Goal: Information Seeking & Learning: Learn about a topic

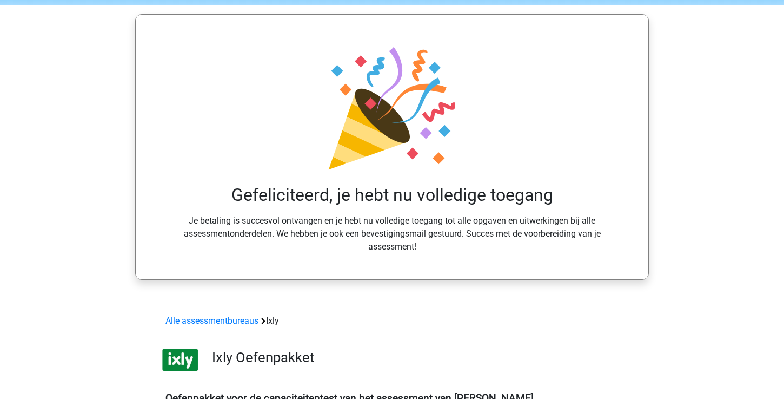
scroll to position [88, 0]
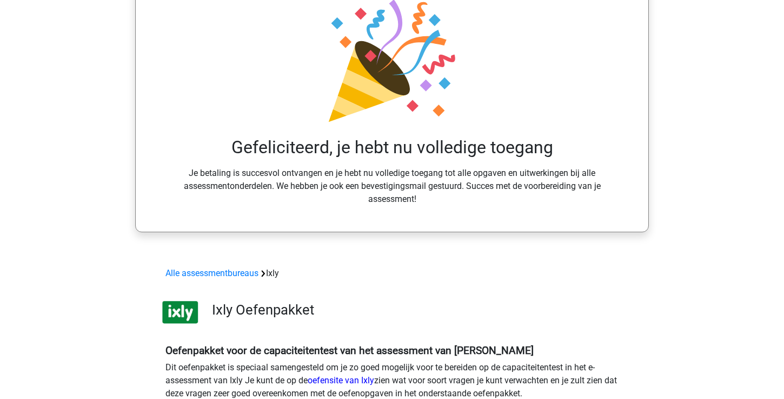
click at [217, 306] on h3 "Ixly Oefenpakket" at bounding box center [413, 309] width 403 height 17
click at [274, 272] on div "Alle assessmentbureaus Ixly" at bounding box center [392, 273] width 462 height 13
click at [240, 272] on link "Alle assessmentbureaus" at bounding box center [212, 273] width 93 height 10
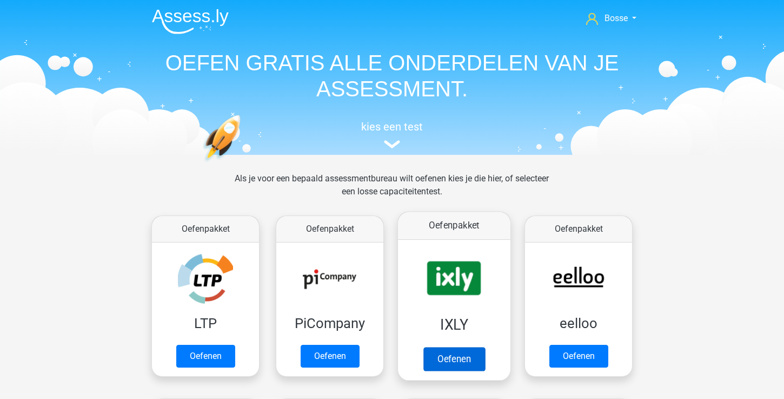
scroll to position [172, 0]
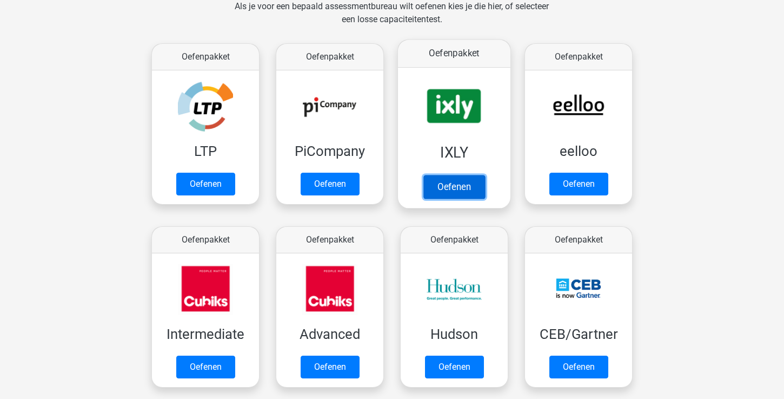
click at [455, 190] on link "Oefenen" at bounding box center [455, 187] width 62 height 24
click at [467, 187] on link "Oefenen" at bounding box center [455, 187] width 62 height 24
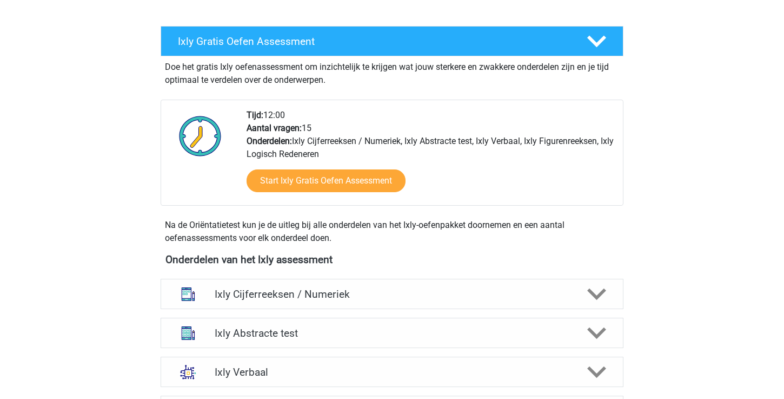
scroll to position [412, 0]
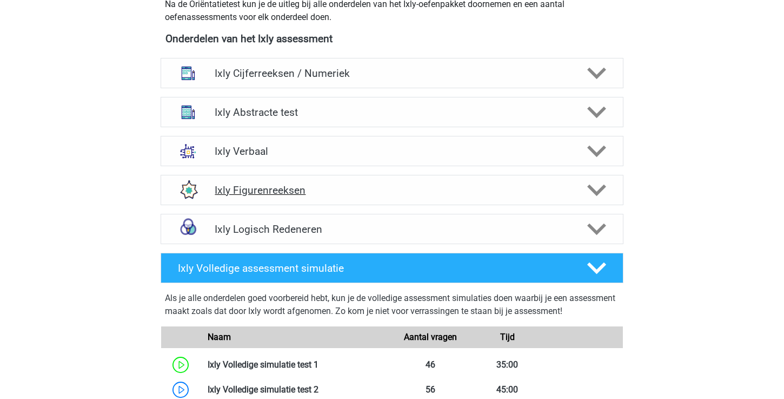
click at [354, 192] on h4 "Ixly Figurenreeksen" at bounding box center [392, 190] width 354 height 12
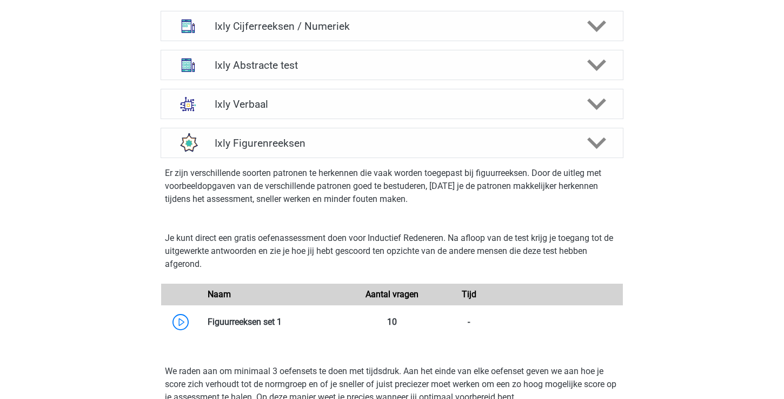
scroll to position [443, 0]
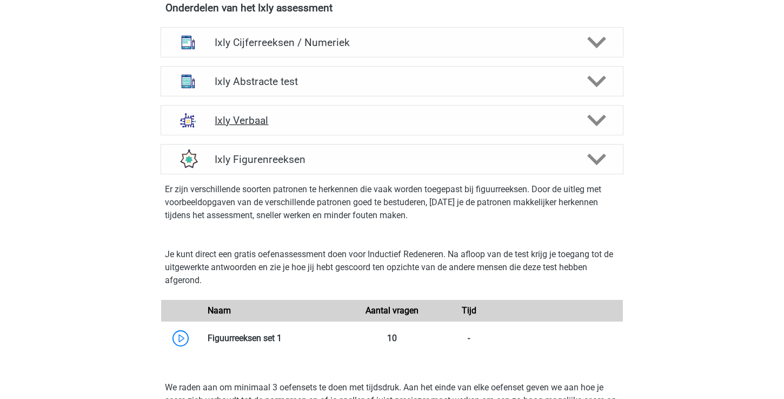
click at [339, 114] on div "Ixly Verbaal" at bounding box center [392, 120] width 463 height 30
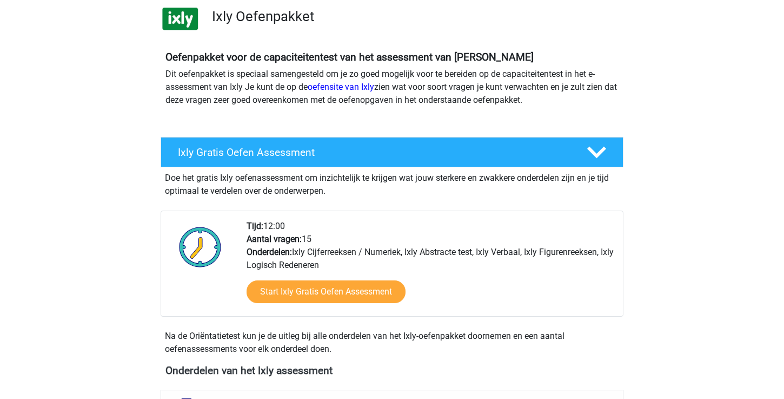
scroll to position [52, 0]
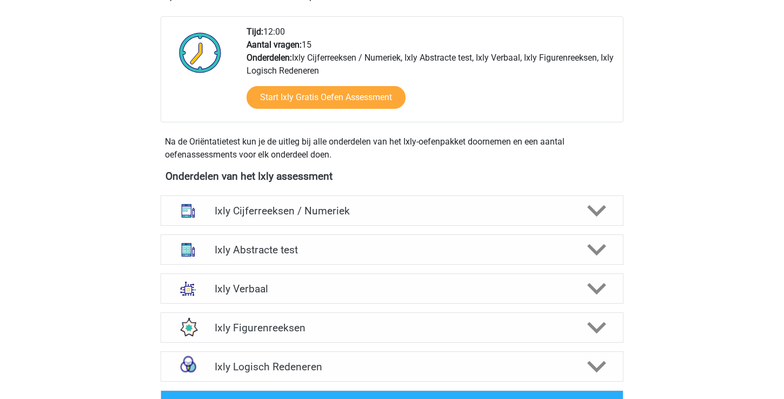
scroll to position [422, 0]
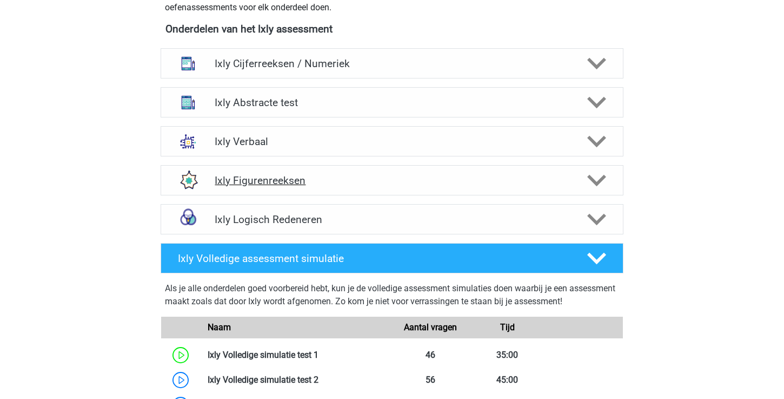
click at [399, 180] on h4 "Ixly Figurenreeksen" at bounding box center [392, 180] width 354 height 12
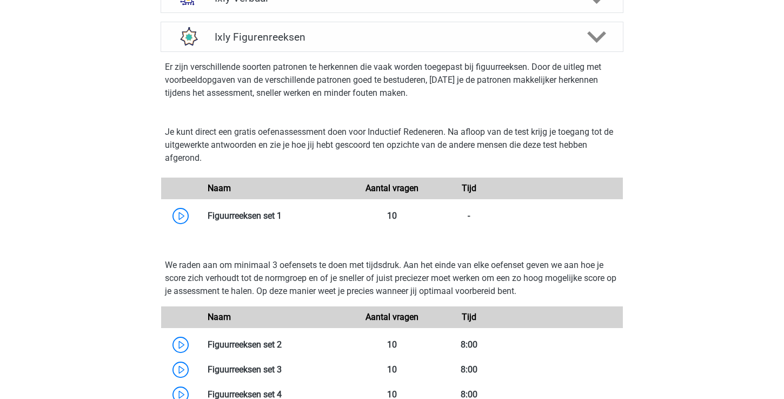
scroll to position [610, 0]
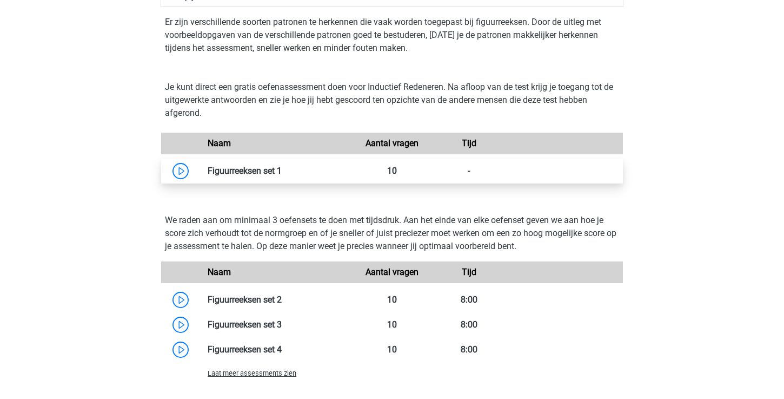
click at [282, 170] on link at bounding box center [282, 171] width 0 height 10
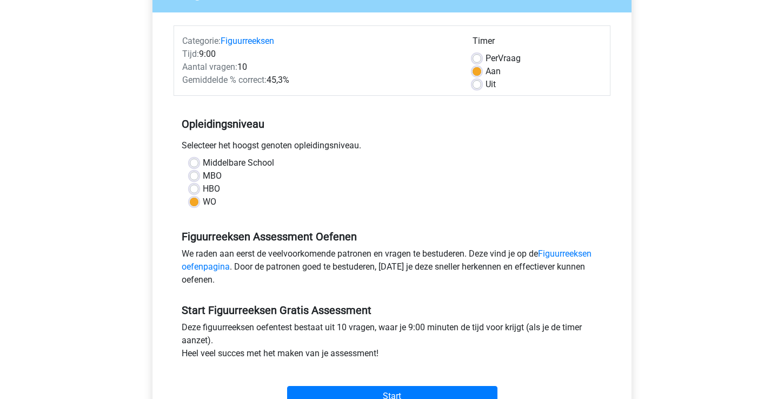
scroll to position [244, 0]
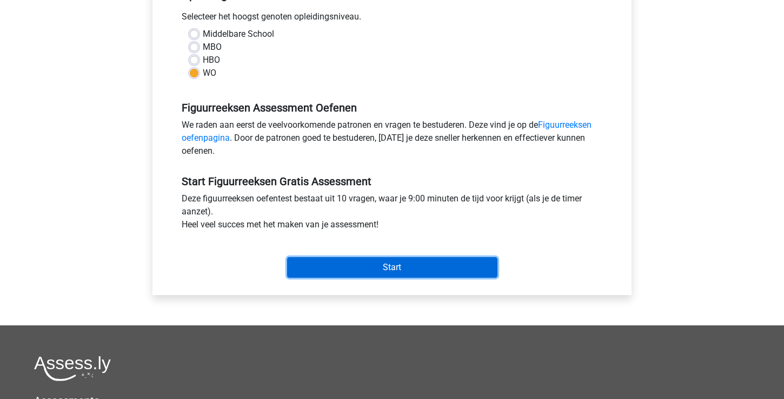
click at [438, 275] on input "Start" at bounding box center [392, 267] width 210 height 21
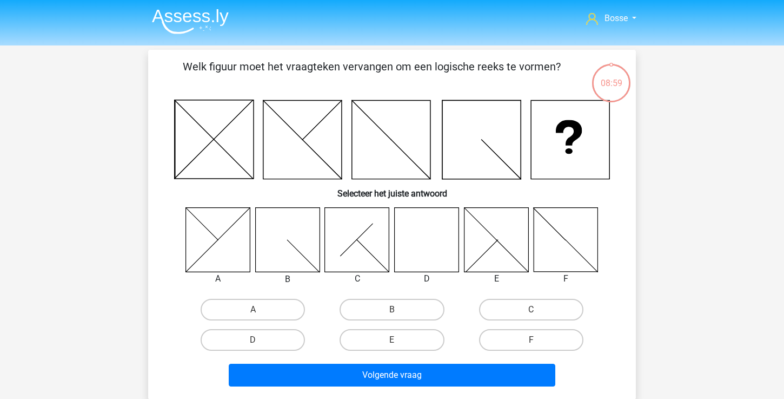
click at [415, 255] on icon at bounding box center [427, 239] width 64 height 64
click at [285, 342] on label "D" at bounding box center [253, 340] width 104 height 22
click at [260, 342] on input "D" at bounding box center [256, 343] width 7 height 7
radio input "true"
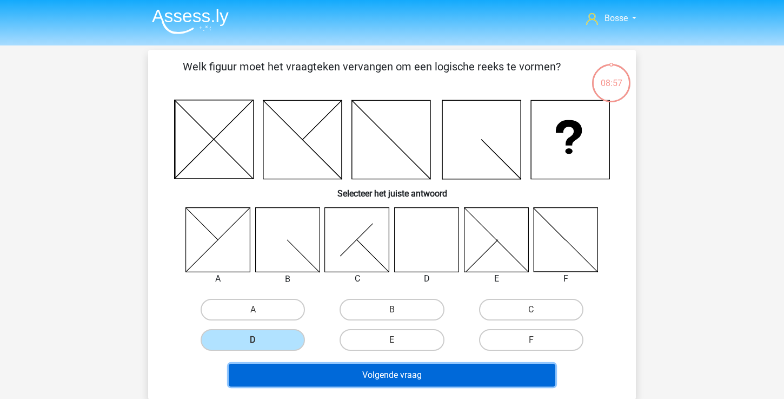
click at [357, 375] on button "Volgende vraag" at bounding box center [392, 375] width 327 height 23
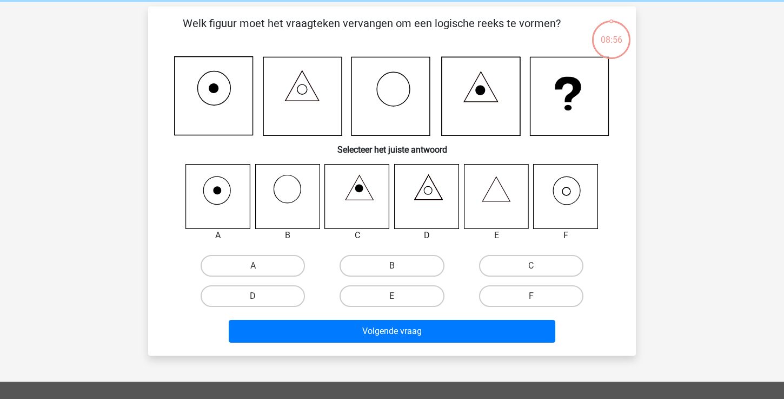
scroll to position [50, 0]
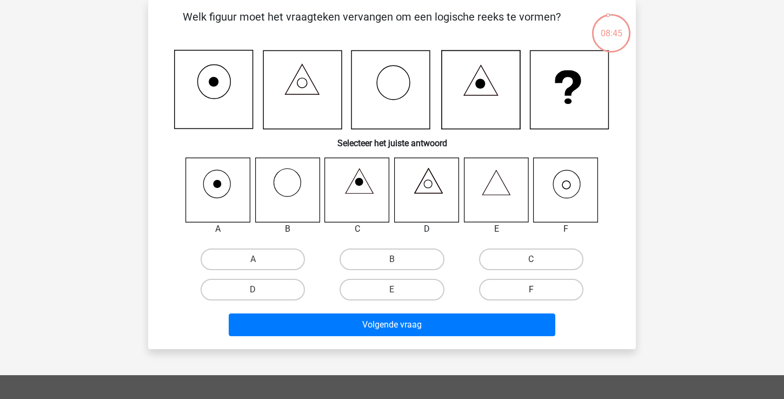
click at [497, 289] on label "F" at bounding box center [531, 290] width 104 height 22
click at [531, 289] on input "F" at bounding box center [534, 292] width 7 height 7
radio input "true"
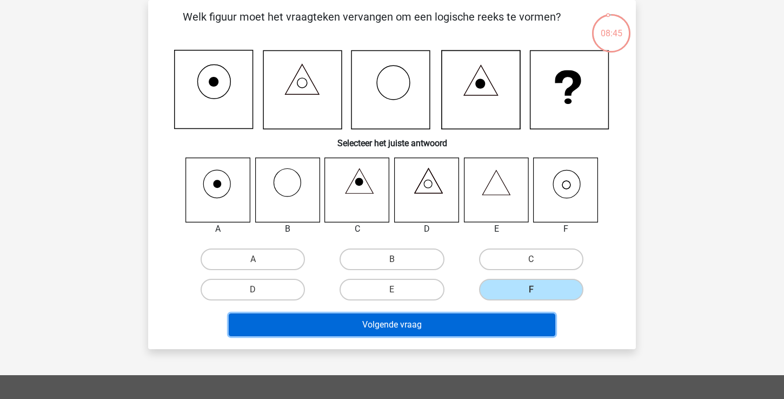
click at [474, 319] on button "Volgende vraag" at bounding box center [392, 324] width 327 height 23
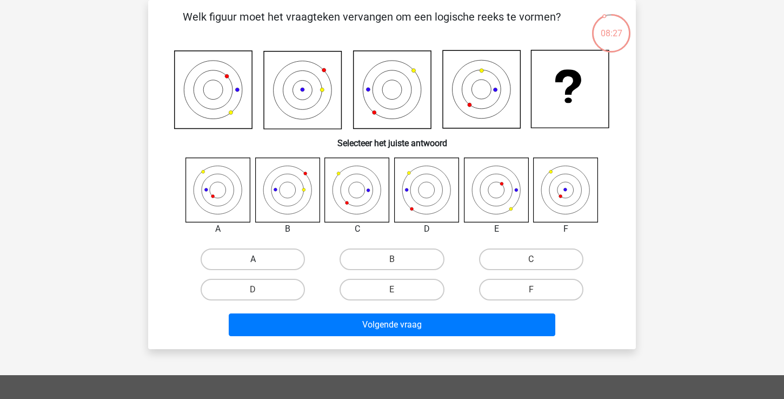
click at [246, 252] on label "A" at bounding box center [253, 259] width 104 height 22
click at [253, 259] on input "A" at bounding box center [256, 262] width 7 height 7
radio input "true"
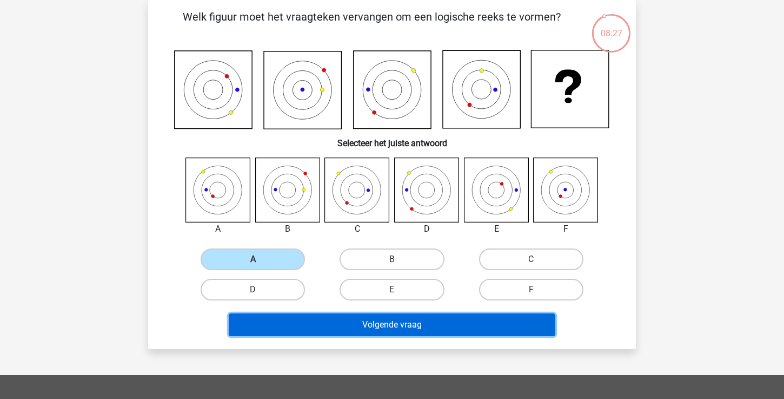
click at [295, 334] on button "Volgende vraag" at bounding box center [392, 324] width 327 height 23
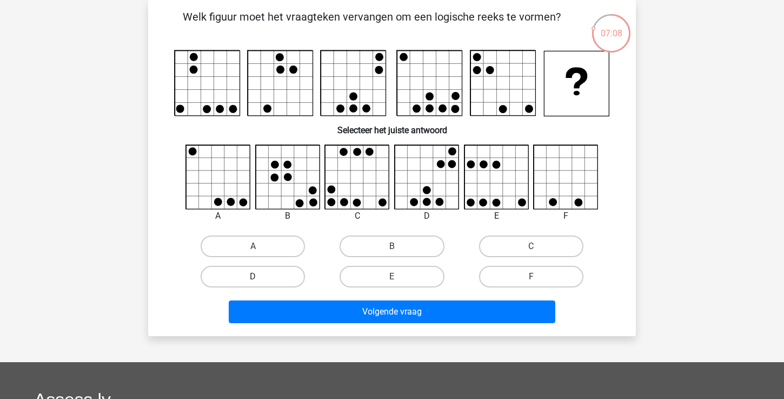
click at [282, 276] on label "D" at bounding box center [253, 277] width 104 height 22
click at [260, 276] on input "D" at bounding box center [256, 279] width 7 height 7
radio input "true"
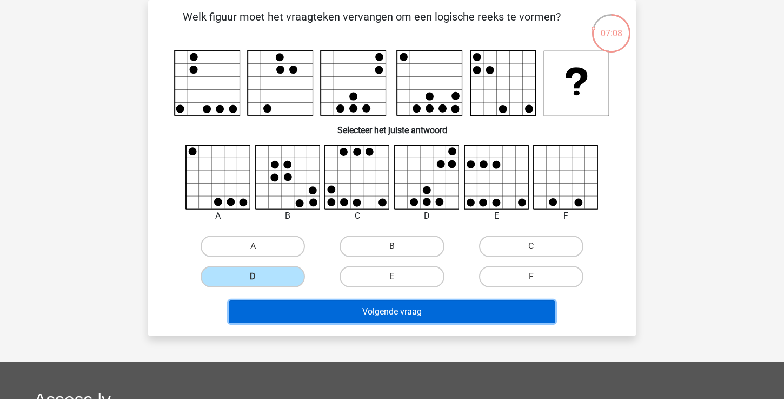
click at [336, 319] on button "Volgende vraag" at bounding box center [392, 311] width 327 height 23
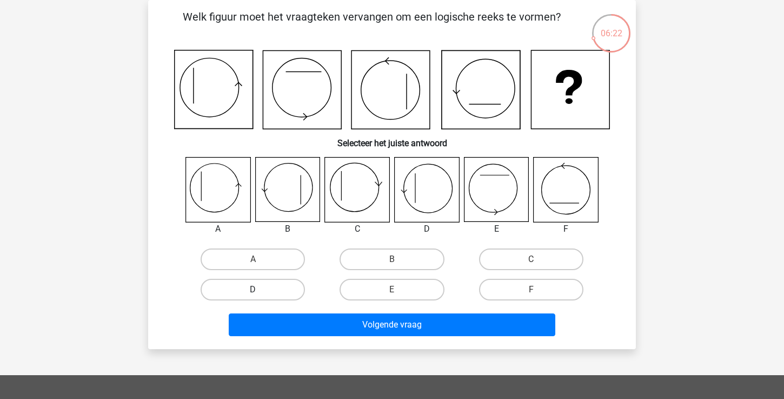
click at [283, 288] on label "D" at bounding box center [253, 290] width 104 height 22
click at [260, 289] on input "D" at bounding box center [256, 292] width 7 height 7
radio input "true"
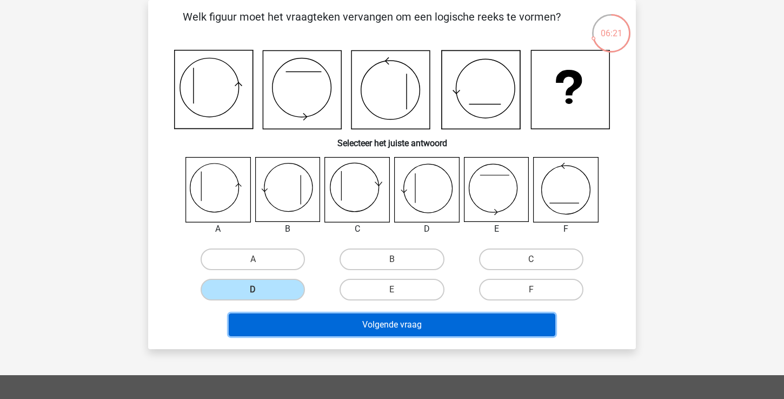
click at [312, 326] on button "Volgende vraag" at bounding box center [392, 324] width 327 height 23
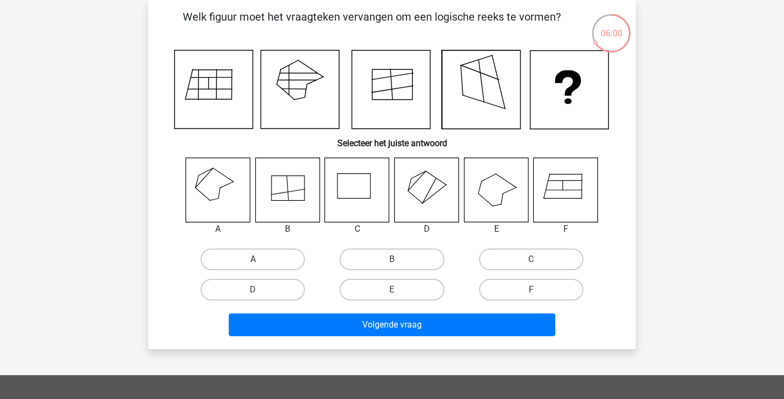
click at [233, 257] on label "A" at bounding box center [253, 259] width 104 height 22
click at [253, 259] on input "A" at bounding box center [256, 262] width 7 height 7
radio input "true"
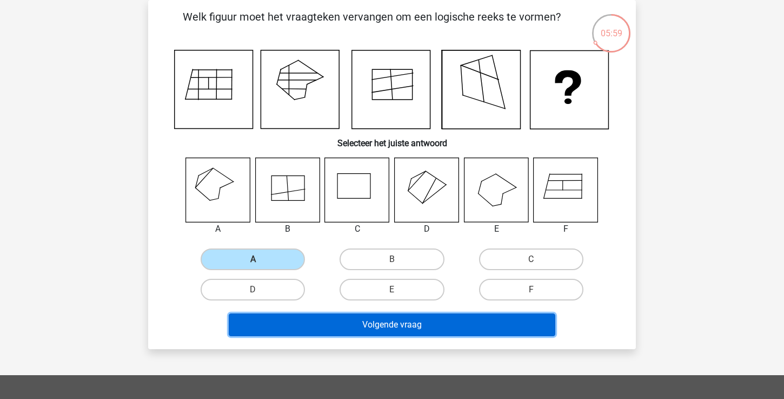
click at [304, 324] on button "Volgende vraag" at bounding box center [392, 324] width 327 height 23
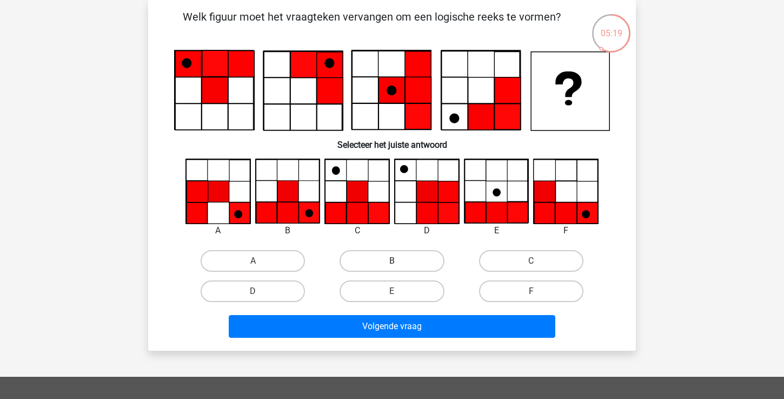
click at [382, 267] on label "B" at bounding box center [392, 261] width 104 height 22
click at [392, 267] on input "B" at bounding box center [395, 264] width 7 height 7
radio input "true"
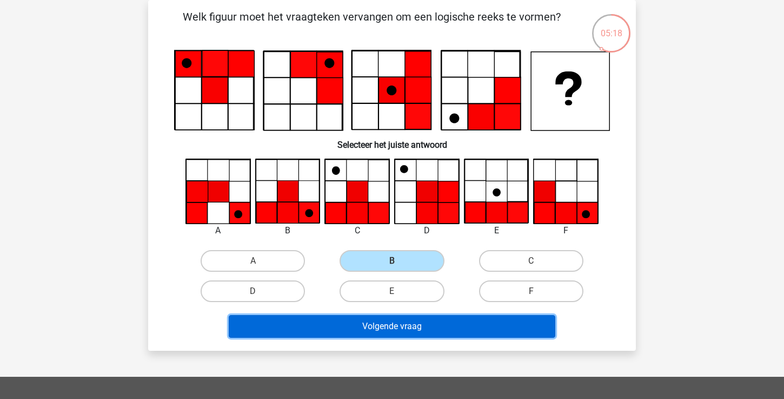
click at [360, 319] on button "Volgende vraag" at bounding box center [392, 326] width 327 height 23
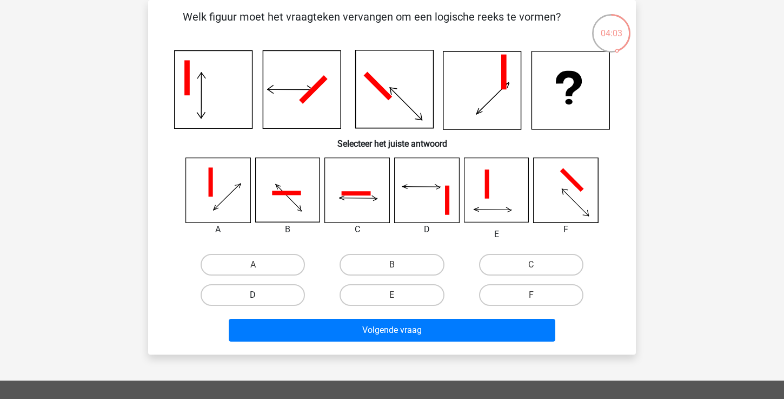
click at [287, 297] on label "D" at bounding box center [253, 295] width 104 height 22
click at [260, 297] on input "D" at bounding box center [256, 298] width 7 height 7
radio input "true"
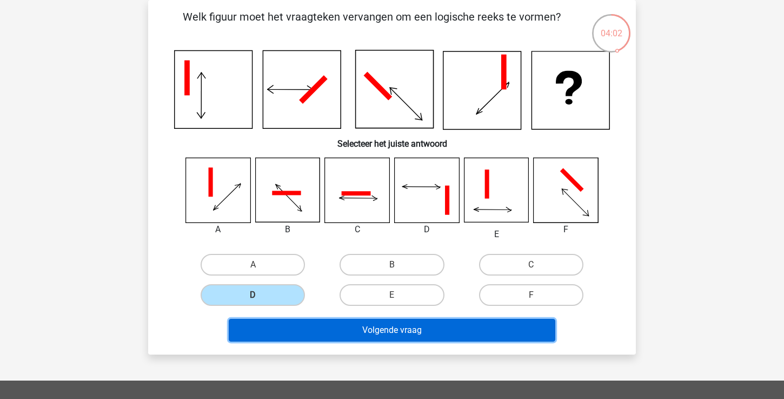
click at [326, 331] on button "Volgende vraag" at bounding box center [392, 330] width 327 height 23
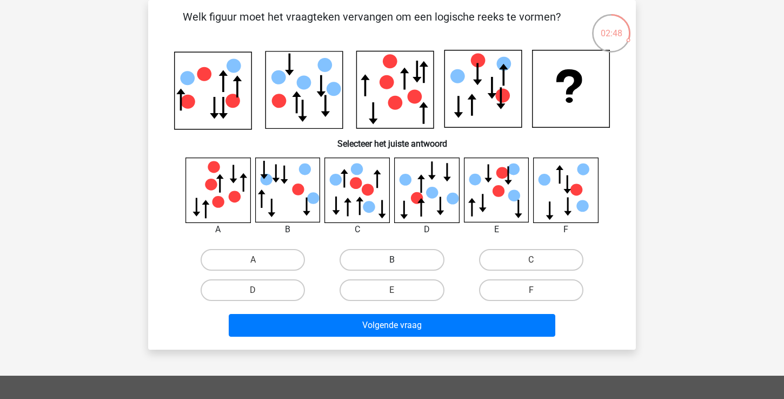
click at [371, 254] on label "B" at bounding box center [392, 260] width 104 height 22
click at [392, 260] on input "B" at bounding box center [395, 263] width 7 height 7
radio input "true"
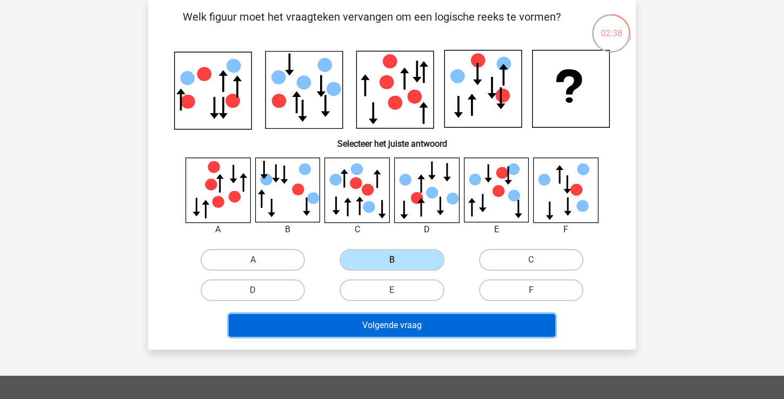
click at [388, 322] on button "Volgende vraag" at bounding box center [392, 325] width 327 height 23
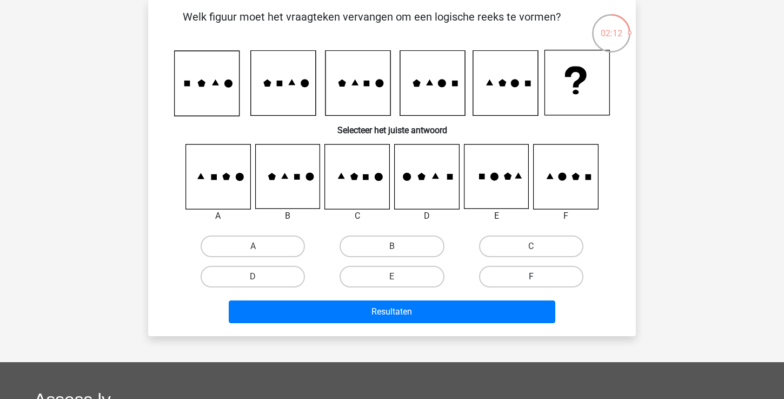
click at [527, 274] on label "F" at bounding box center [531, 277] width 104 height 22
click at [531, 276] on input "F" at bounding box center [534, 279] width 7 height 7
radio input "true"
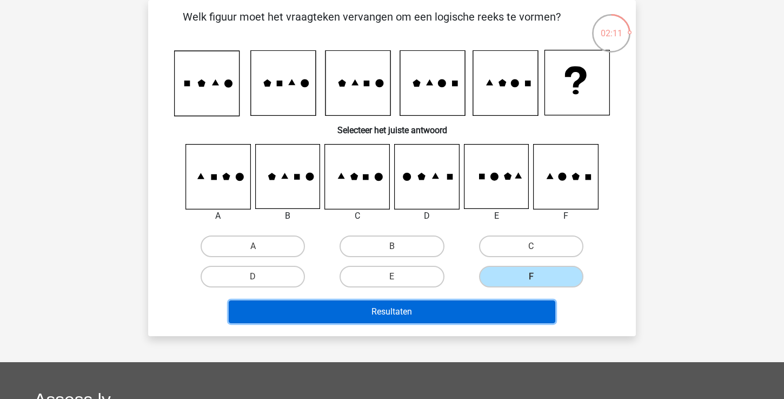
click at [498, 308] on button "Resultaten" at bounding box center [392, 311] width 327 height 23
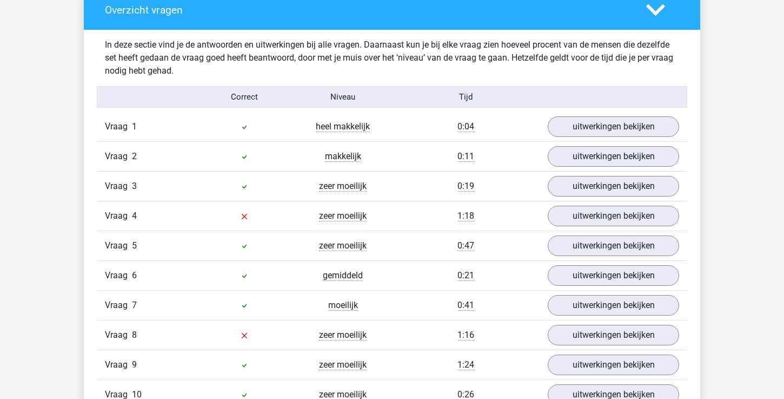
scroll to position [640, 0]
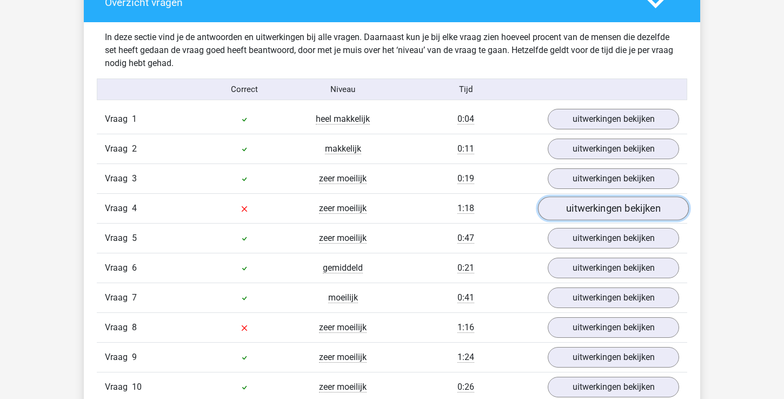
click at [573, 213] on link "uitwerkingen bekijken" at bounding box center [613, 208] width 151 height 24
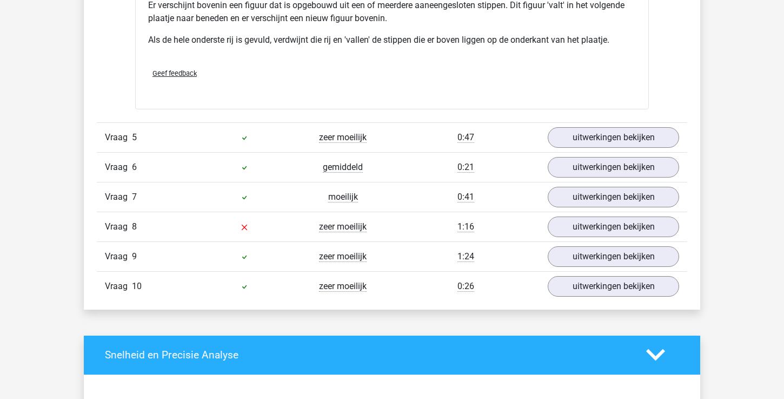
scroll to position [1403, 0]
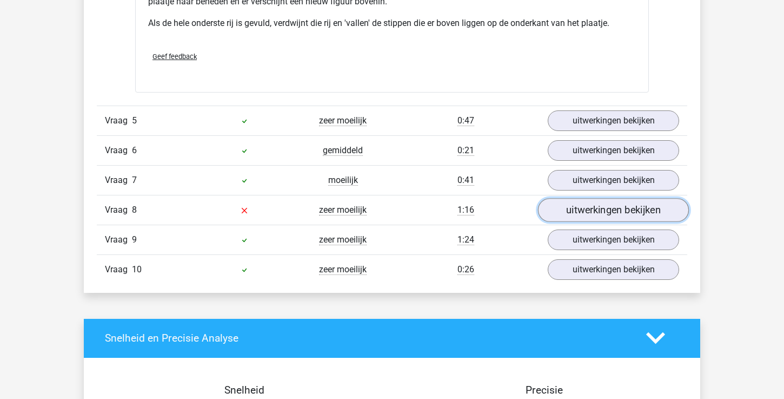
click at [582, 215] on link "uitwerkingen bekijken" at bounding box center [613, 210] width 151 height 24
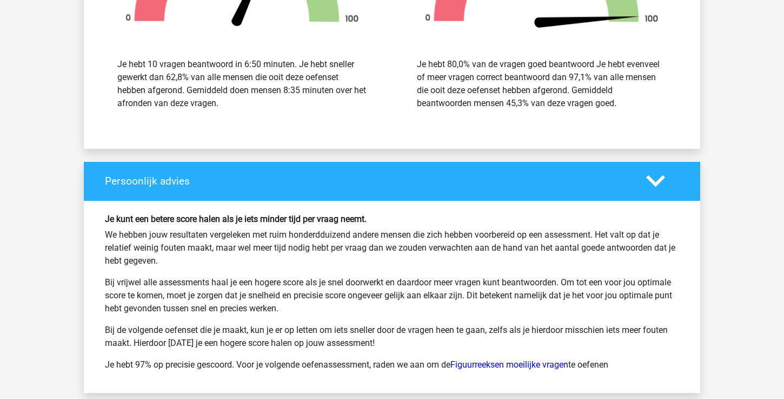
scroll to position [2614, 0]
